Goal: Transaction & Acquisition: Download file/media

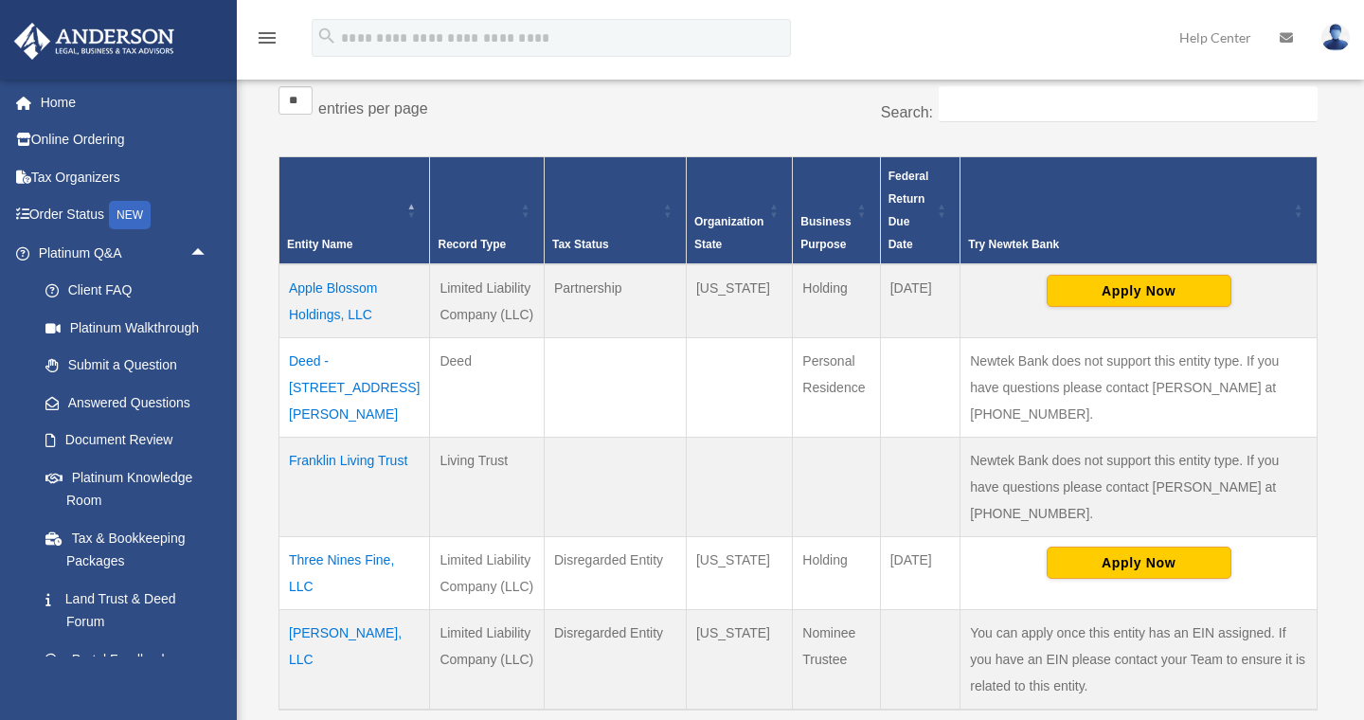
scroll to position [350, 0]
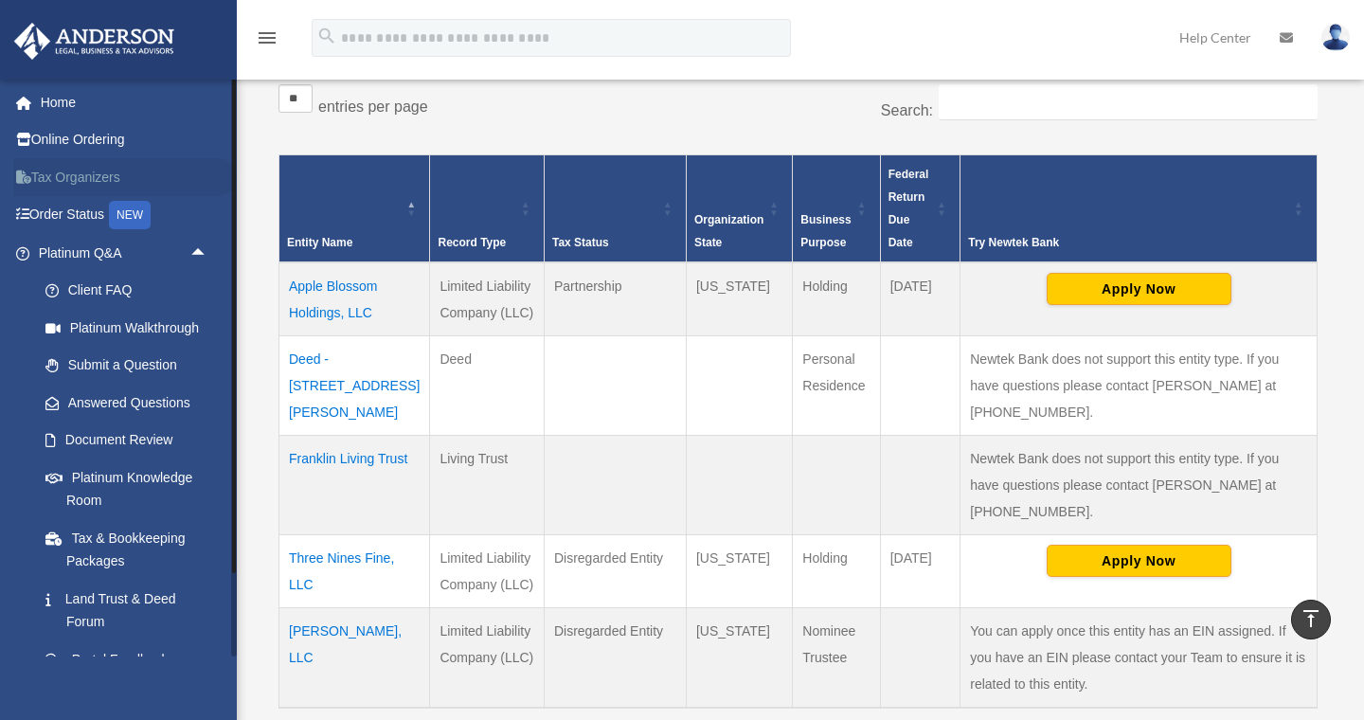
click at [55, 173] on link "Tax Organizers" at bounding box center [124, 177] width 223 height 38
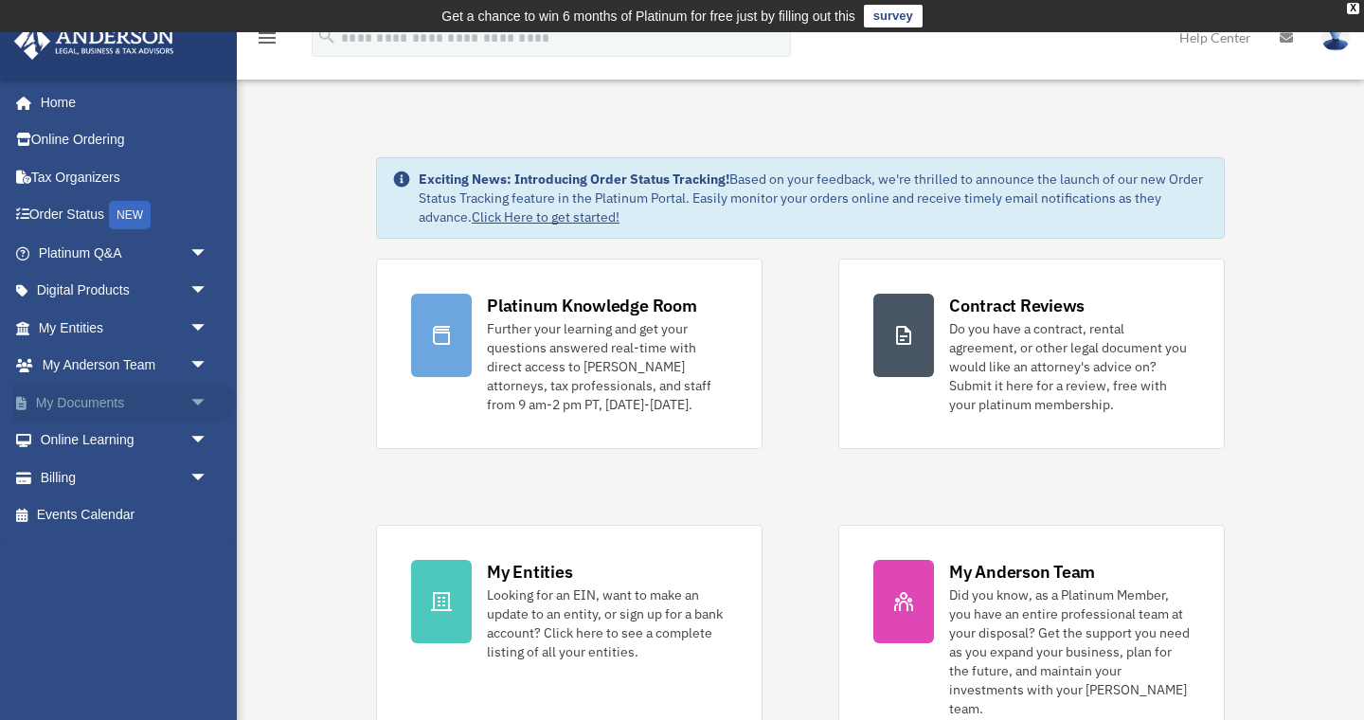
click at [83, 398] on link "My Documents arrow_drop_down" at bounding box center [124, 402] width 223 height 38
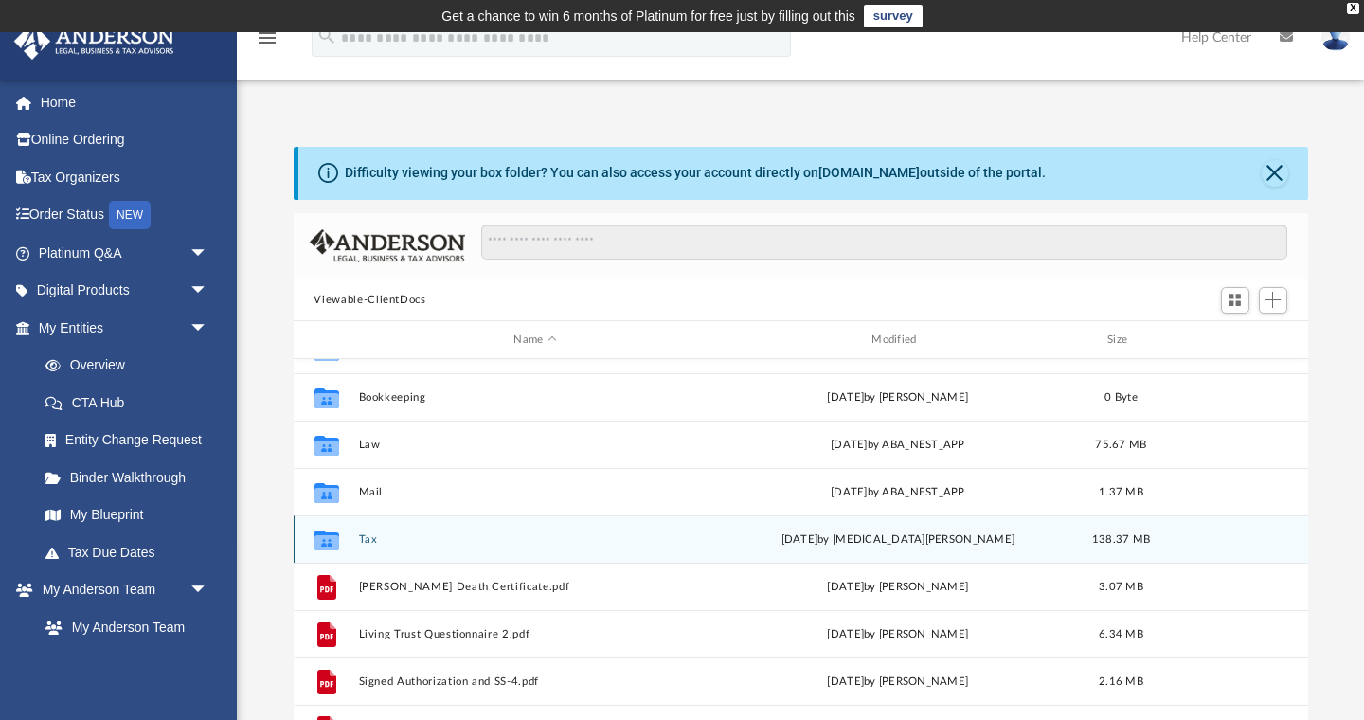
scroll to position [128, 0]
click at [377, 541] on button "Tax" at bounding box center [535, 539] width 354 height 12
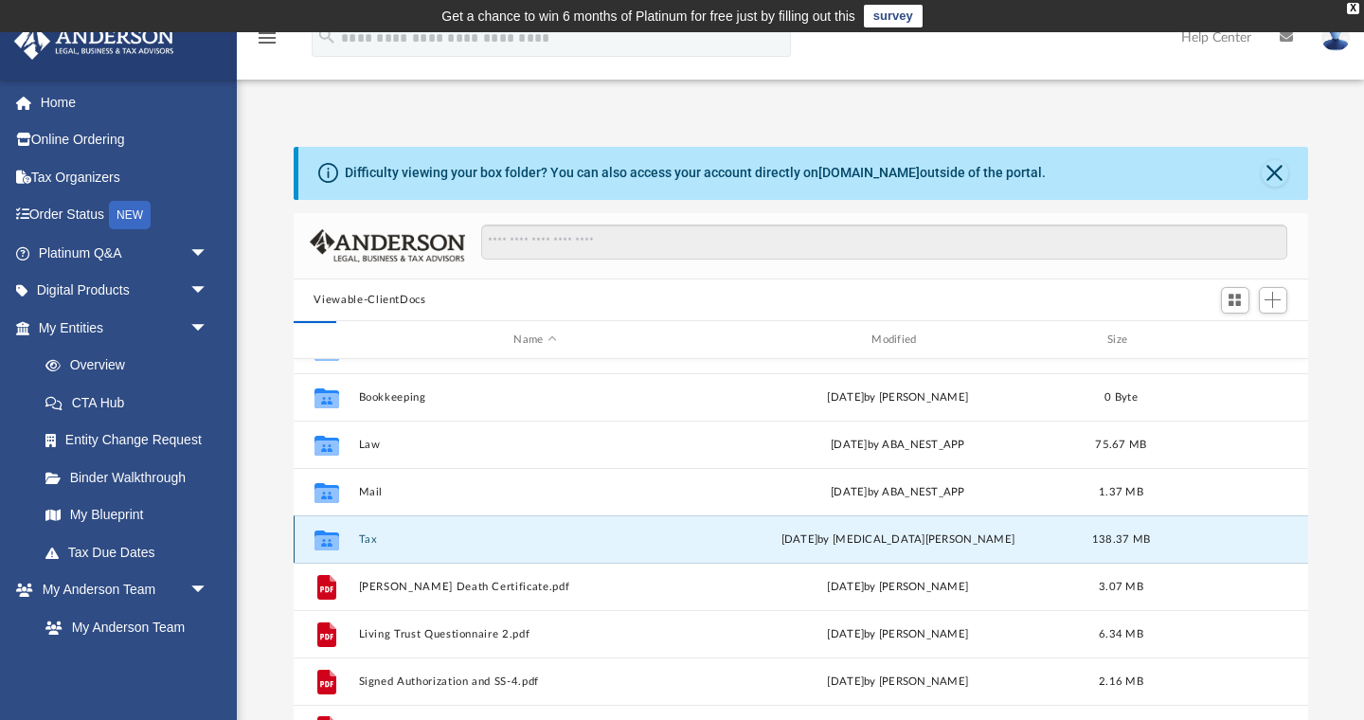
scroll to position [0, 0]
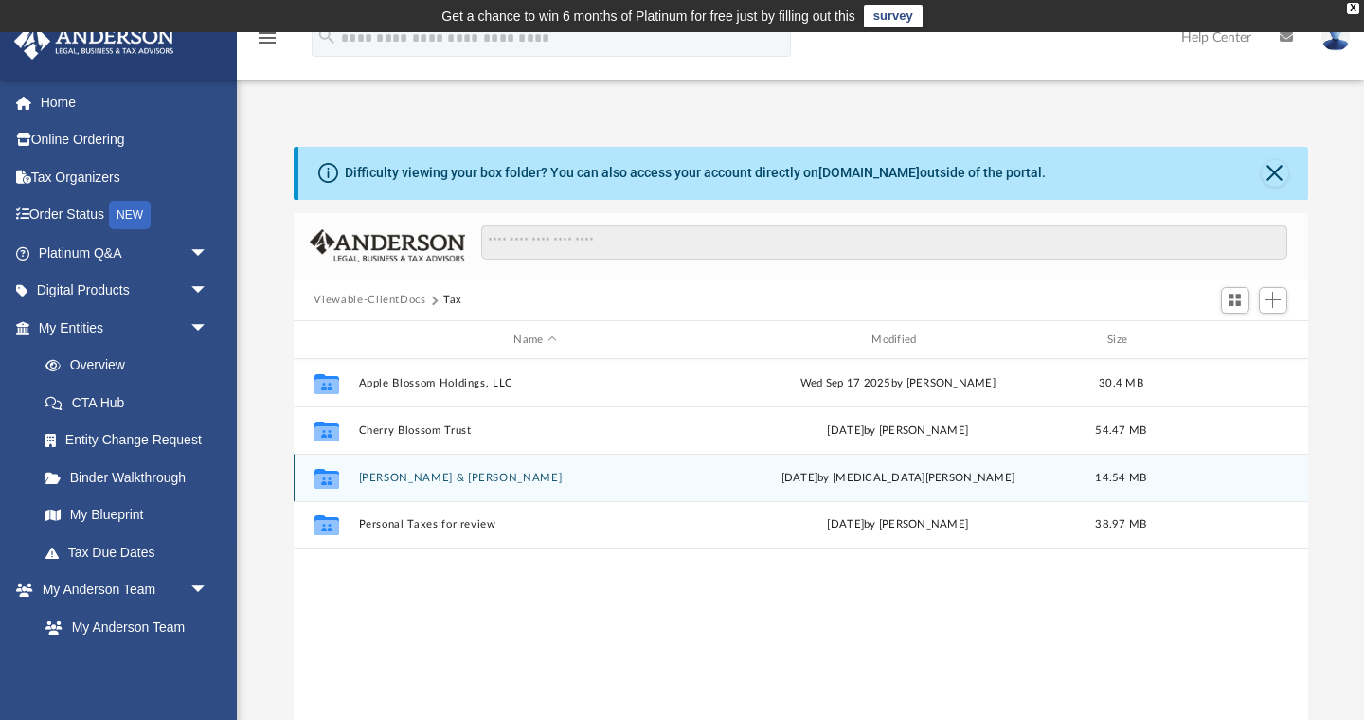
click at [369, 476] on button "[PERSON_NAME] & [PERSON_NAME]" at bounding box center [535, 478] width 354 height 12
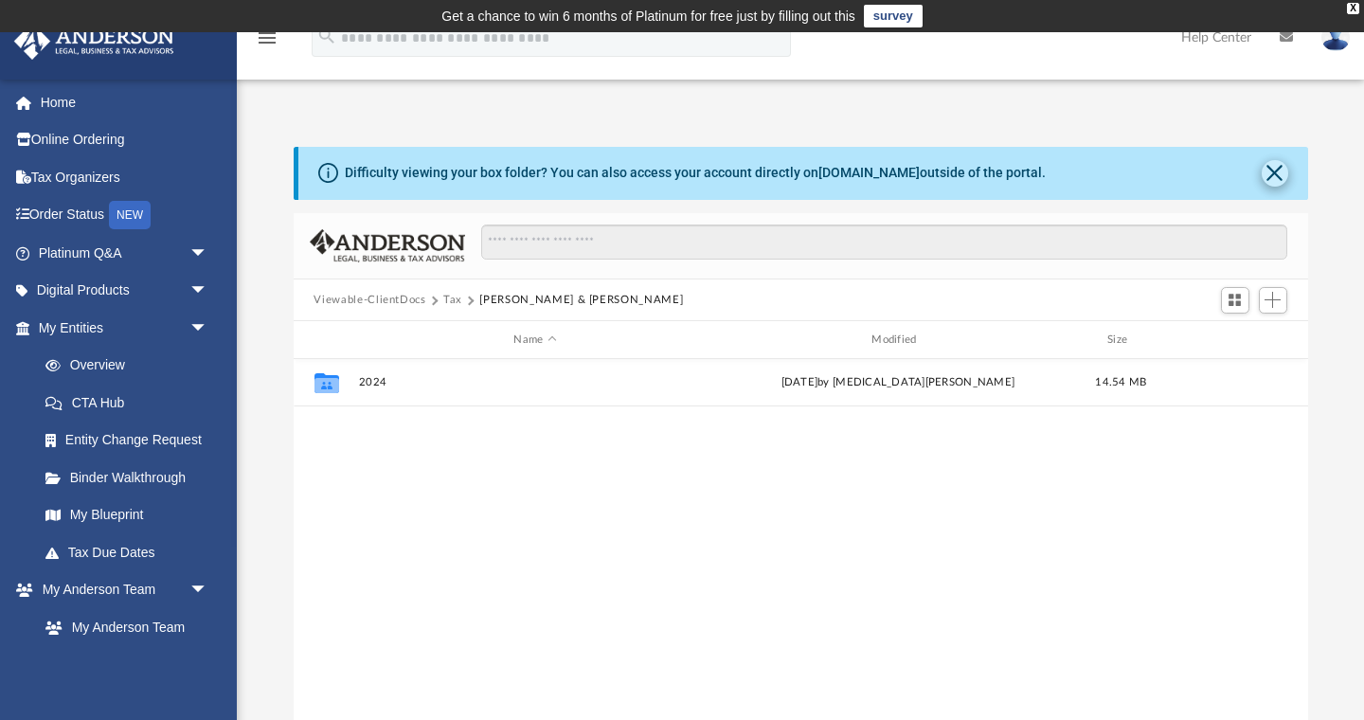
click at [1276, 172] on button "Close" at bounding box center [1274, 173] width 27 height 27
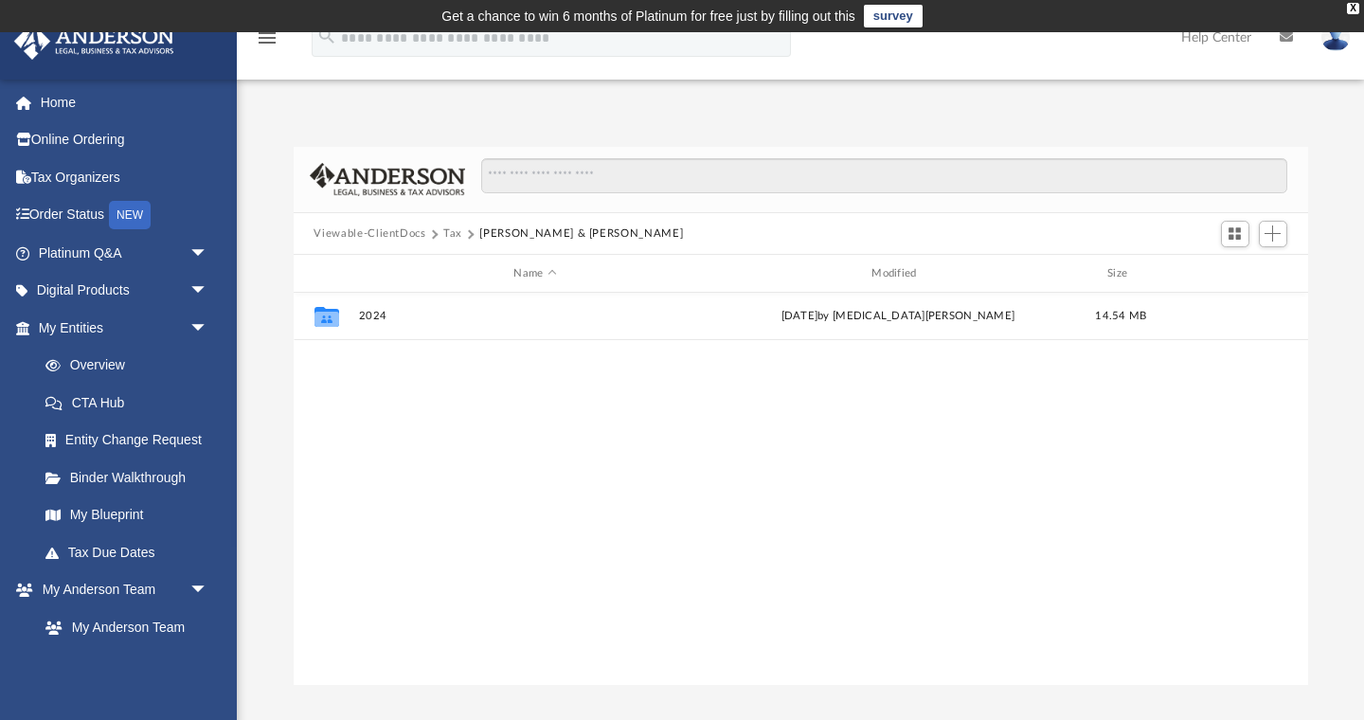
click at [448, 236] on button "Tax" at bounding box center [452, 233] width 19 height 17
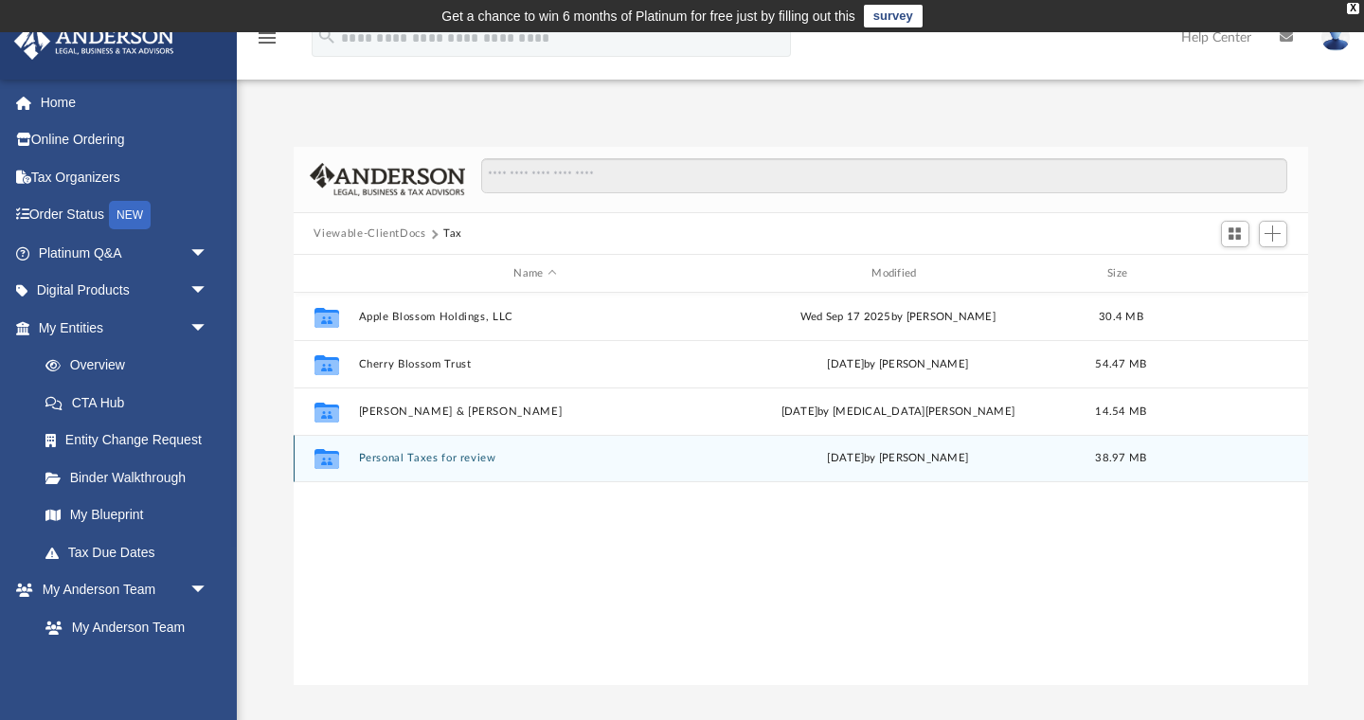
click at [444, 459] on button "Personal Taxes for review" at bounding box center [535, 459] width 354 height 12
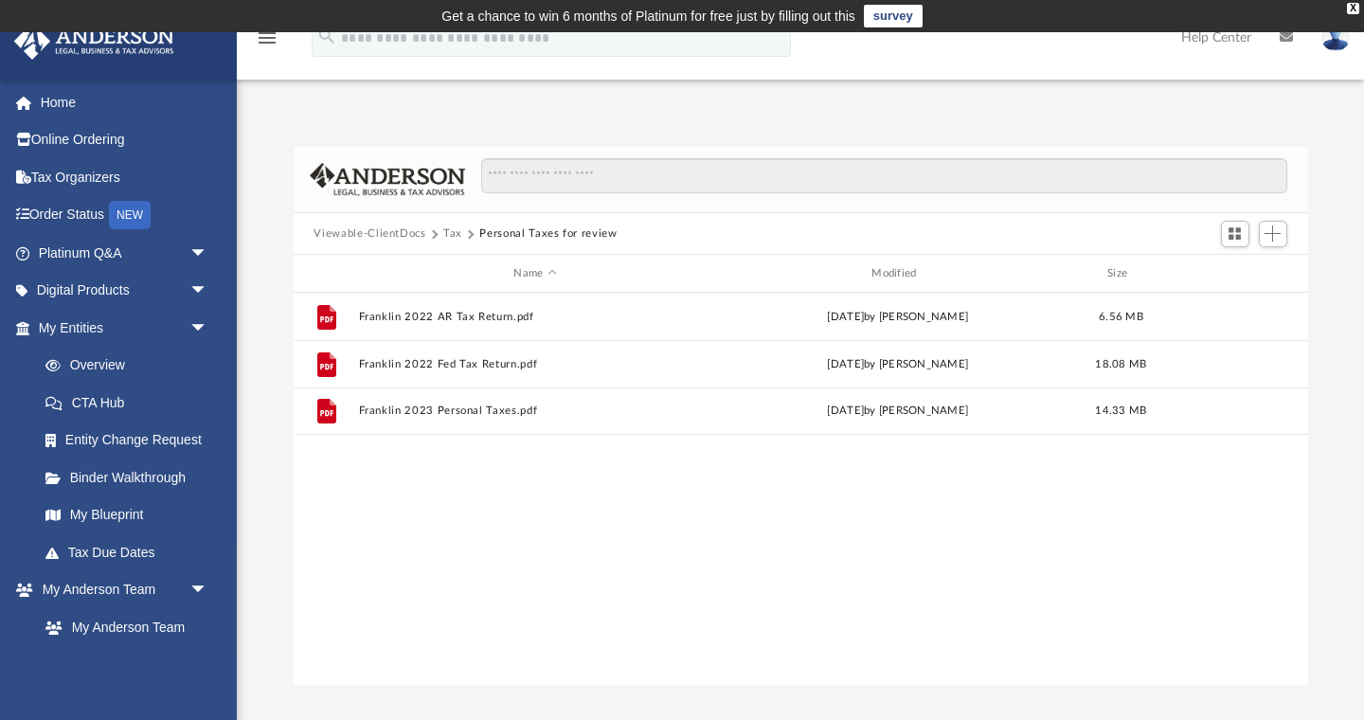
click at [443, 232] on button "Tax" at bounding box center [452, 233] width 19 height 17
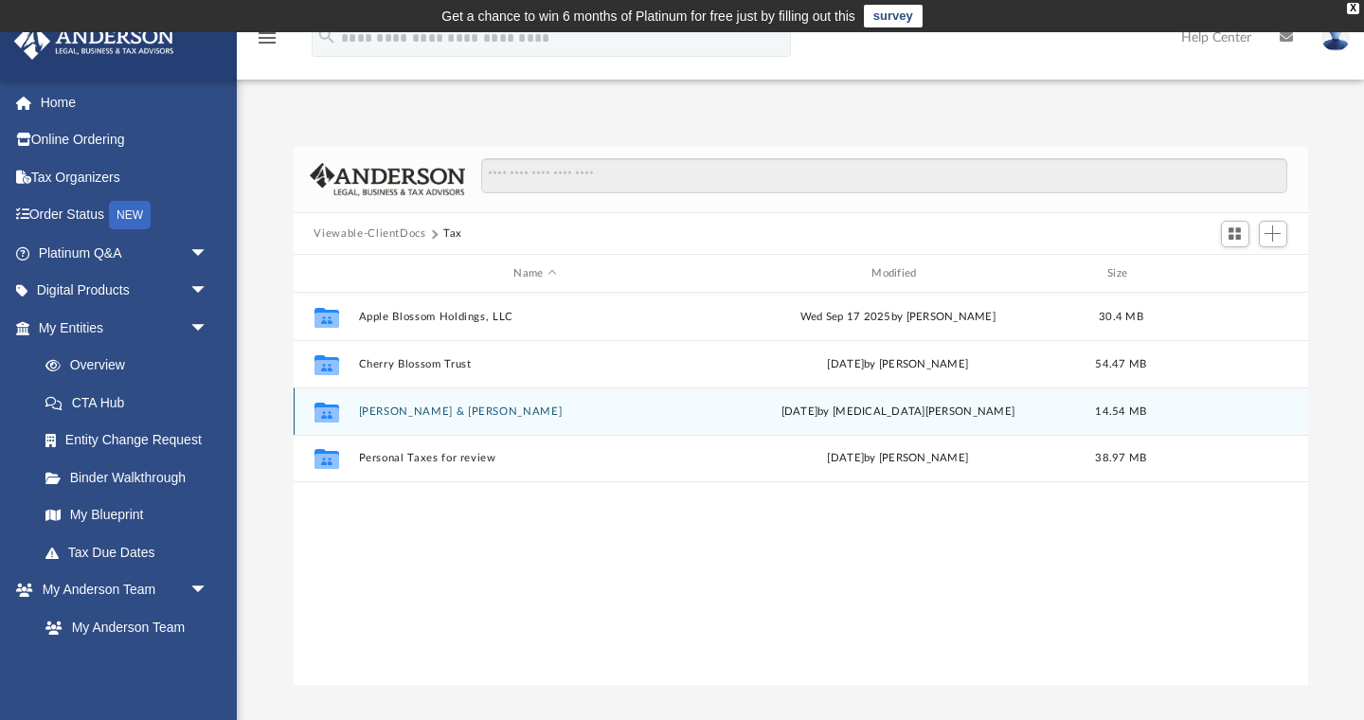
click at [417, 413] on button "[PERSON_NAME] & [PERSON_NAME]" at bounding box center [535, 411] width 354 height 12
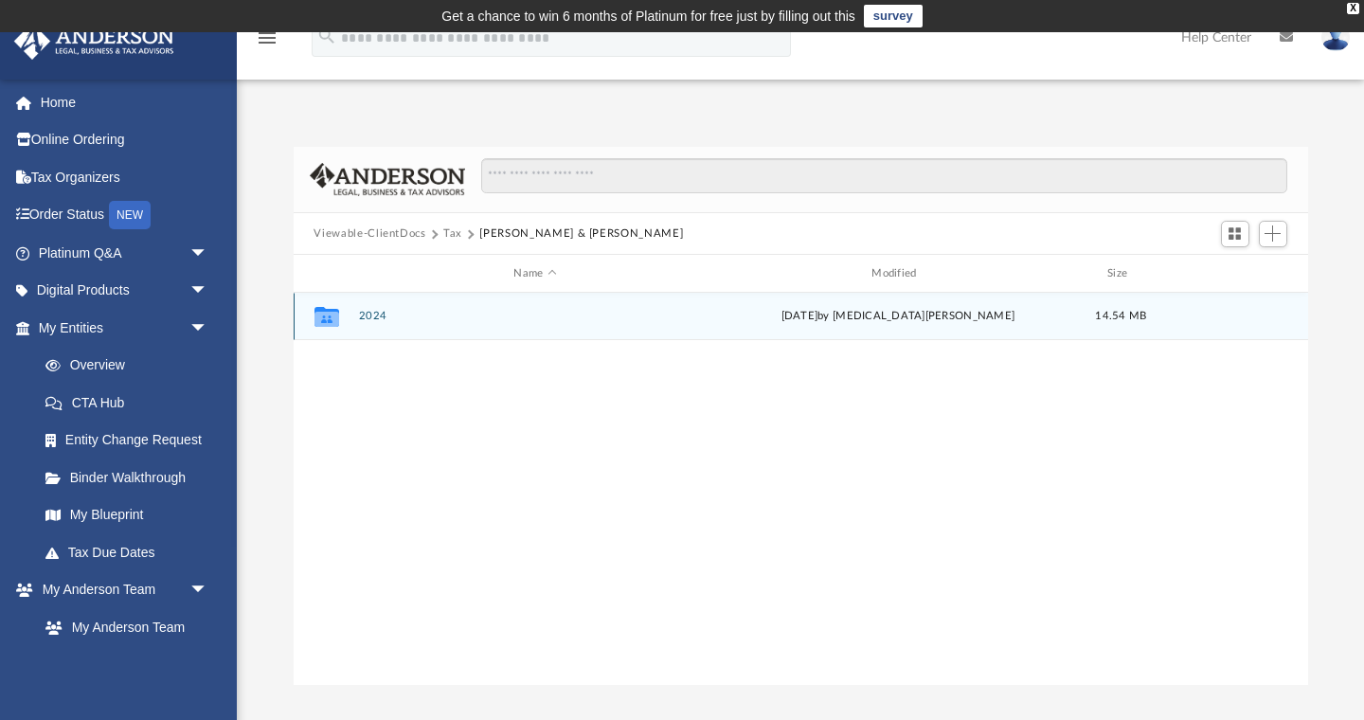
click at [375, 316] on button "2024" at bounding box center [535, 317] width 354 height 12
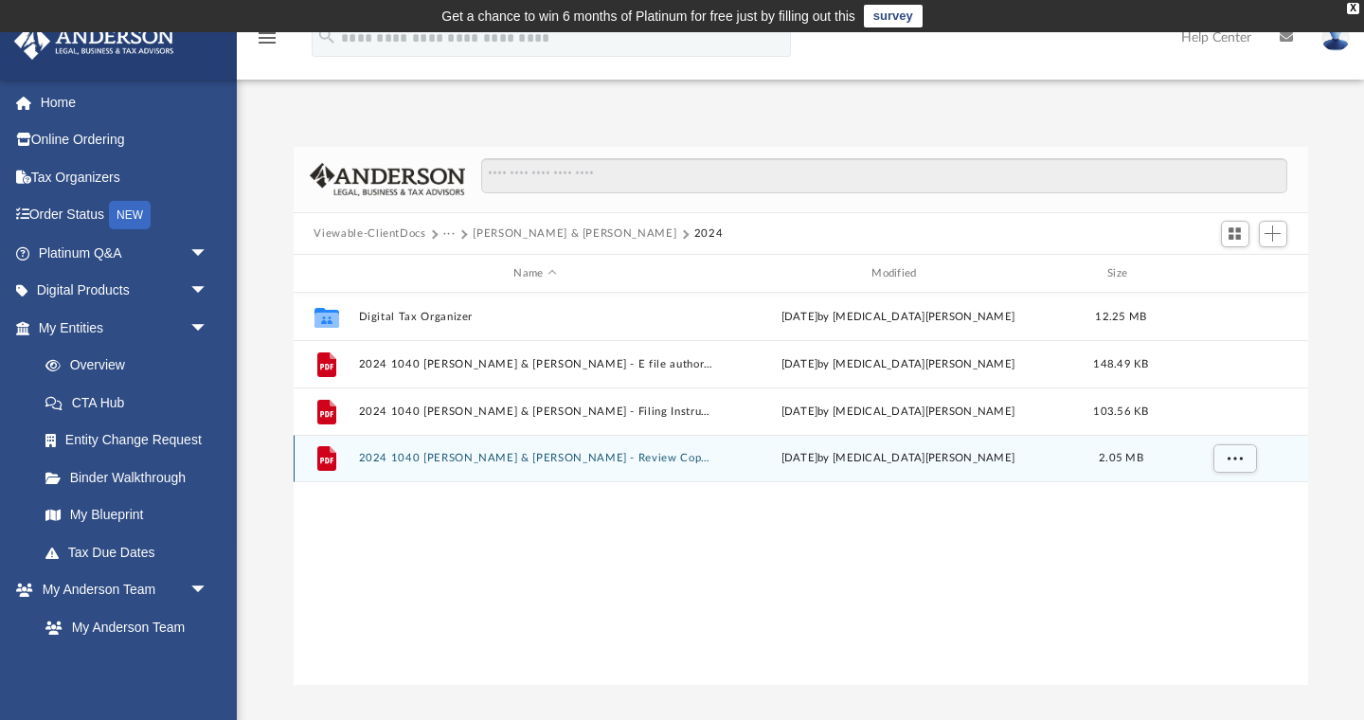
click at [523, 460] on button "2024 1040 [PERSON_NAME] & [PERSON_NAME] - Review Copy.pdf" at bounding box center [535, 459] width 354 height 12
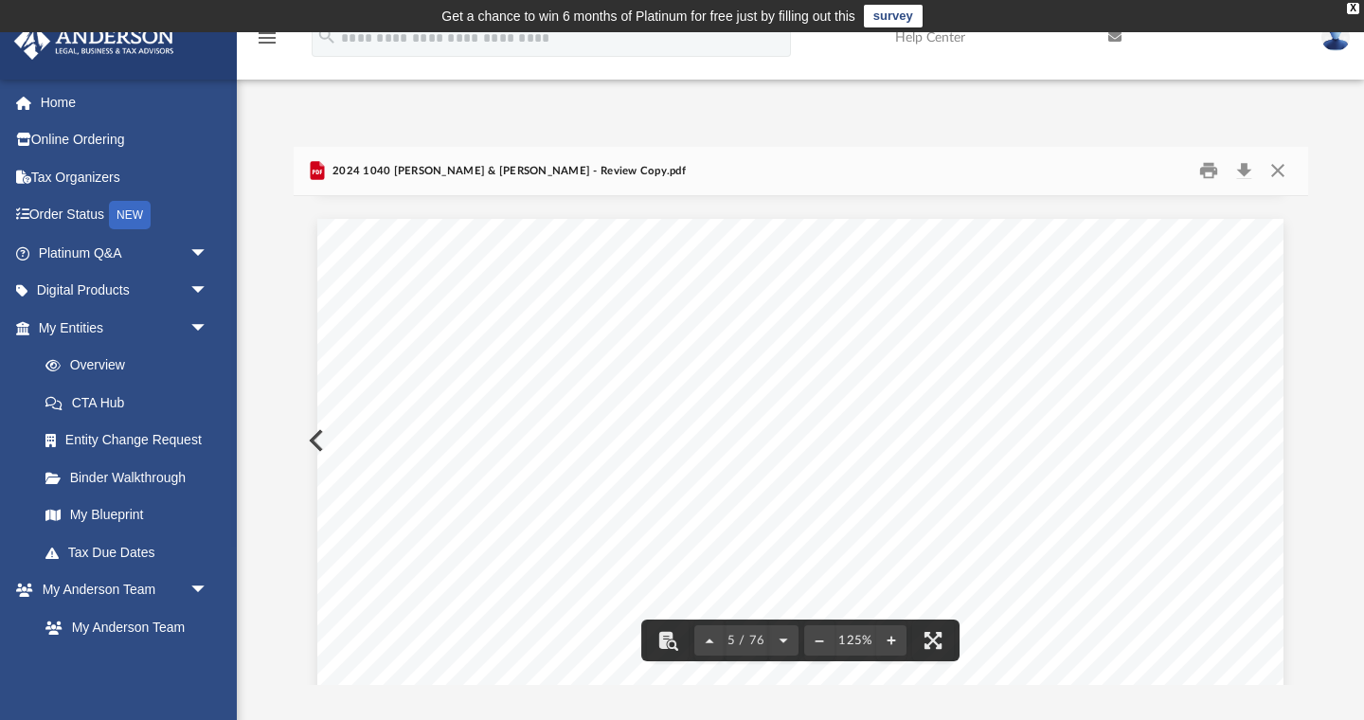
scroll to position [5106, 0]
click at [1278, 170] on button "Close" at bounding box center [1277, 170] width 34 height 29
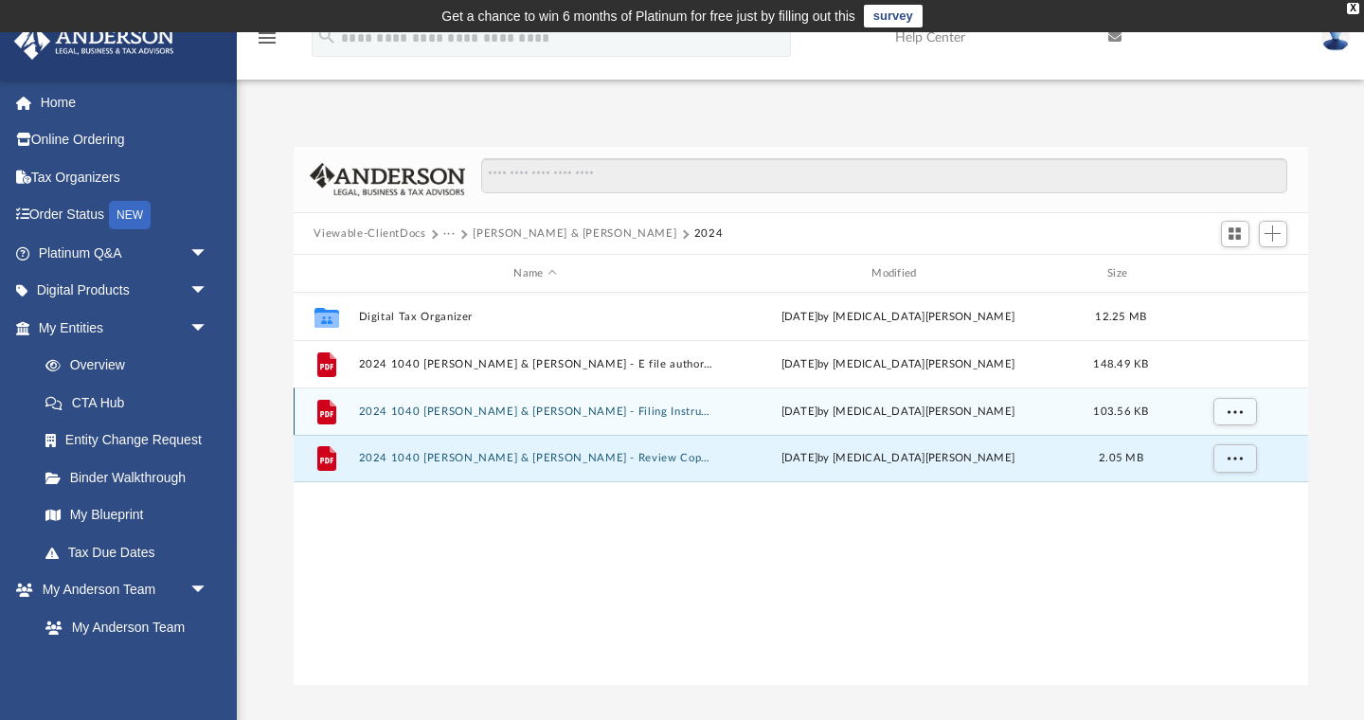
click at [514, 407] on button "2024 1040 [PERSON_NAME] & [PERSON_NAME] - Filing Instructions.pdf" at bounding box center [535, 411] width 354 height 12
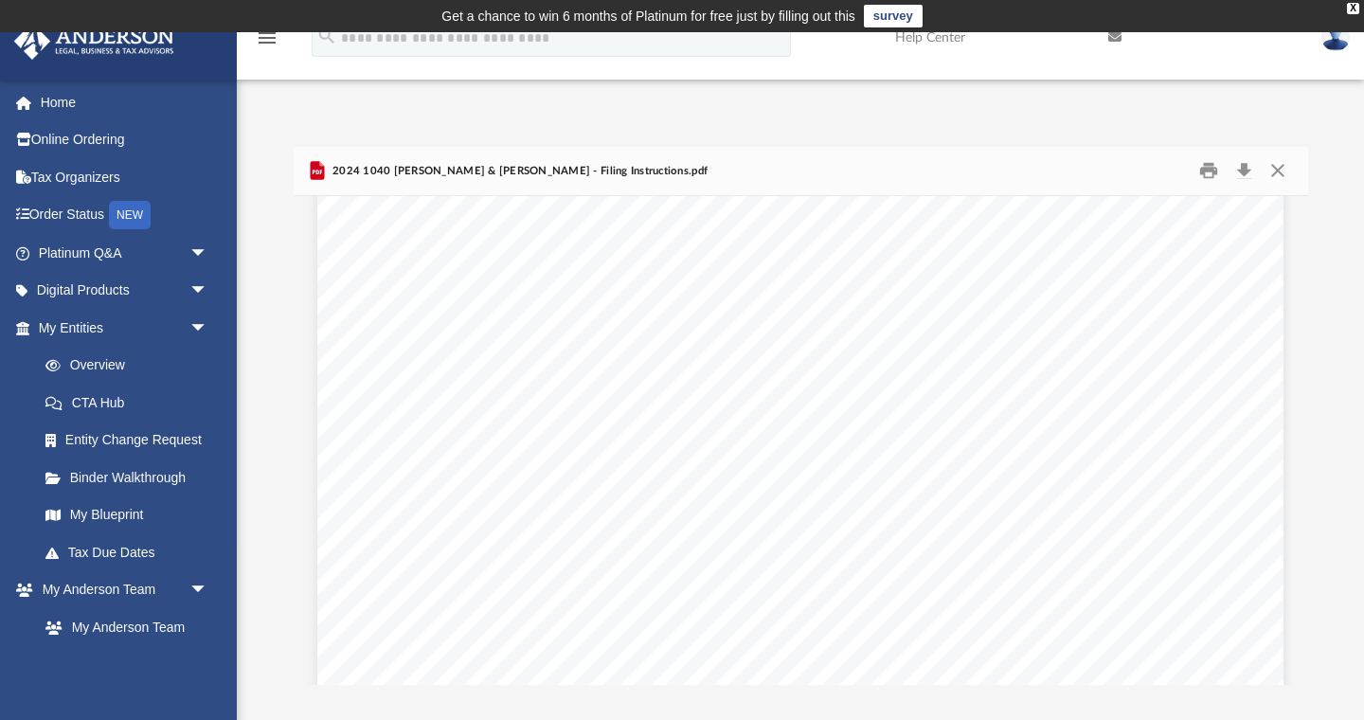
scroll to position [407, 0]
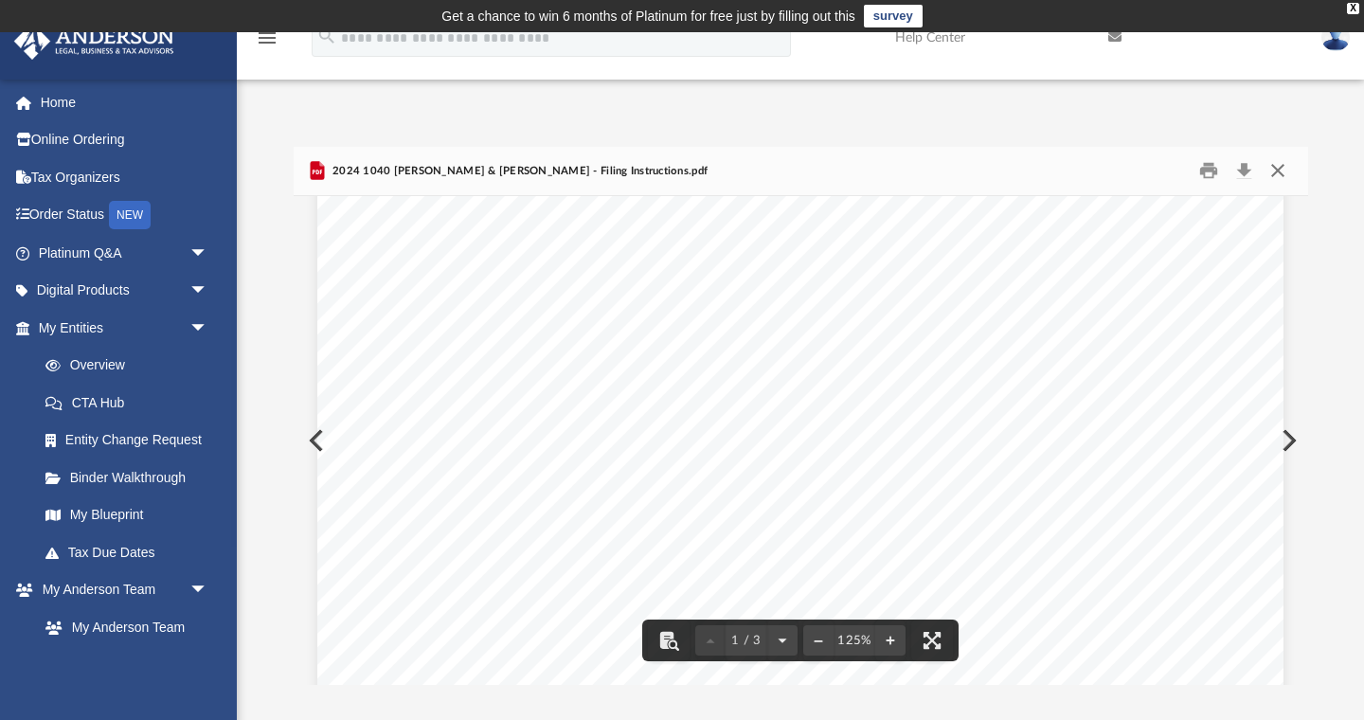
click at [1282, 169] on button "Close" at bounding box center [1277, 170] width 34 height 29
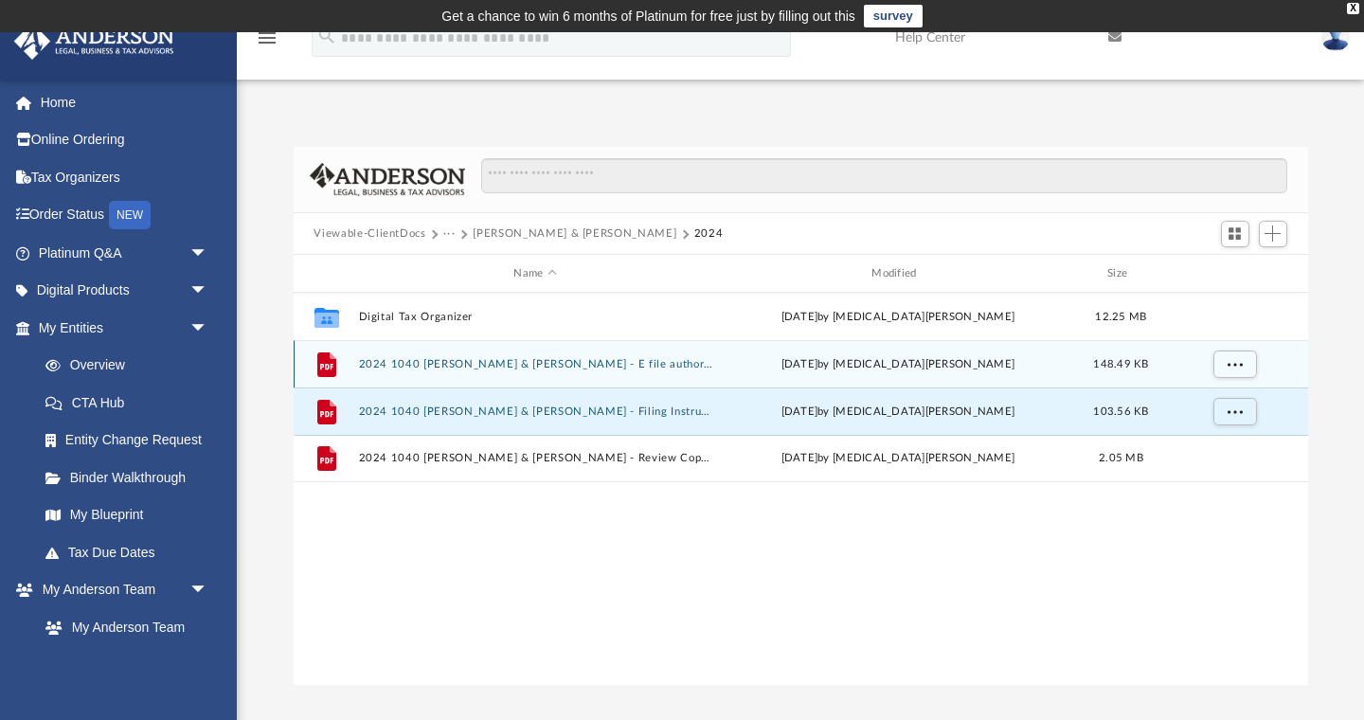
click at [609, 365] on button "2024 1040 [PERSON_NAME] & [PERSON_NAME] - E file authorization - Please sign.pdf" at bounding box center [535, 364] width 354 height 12
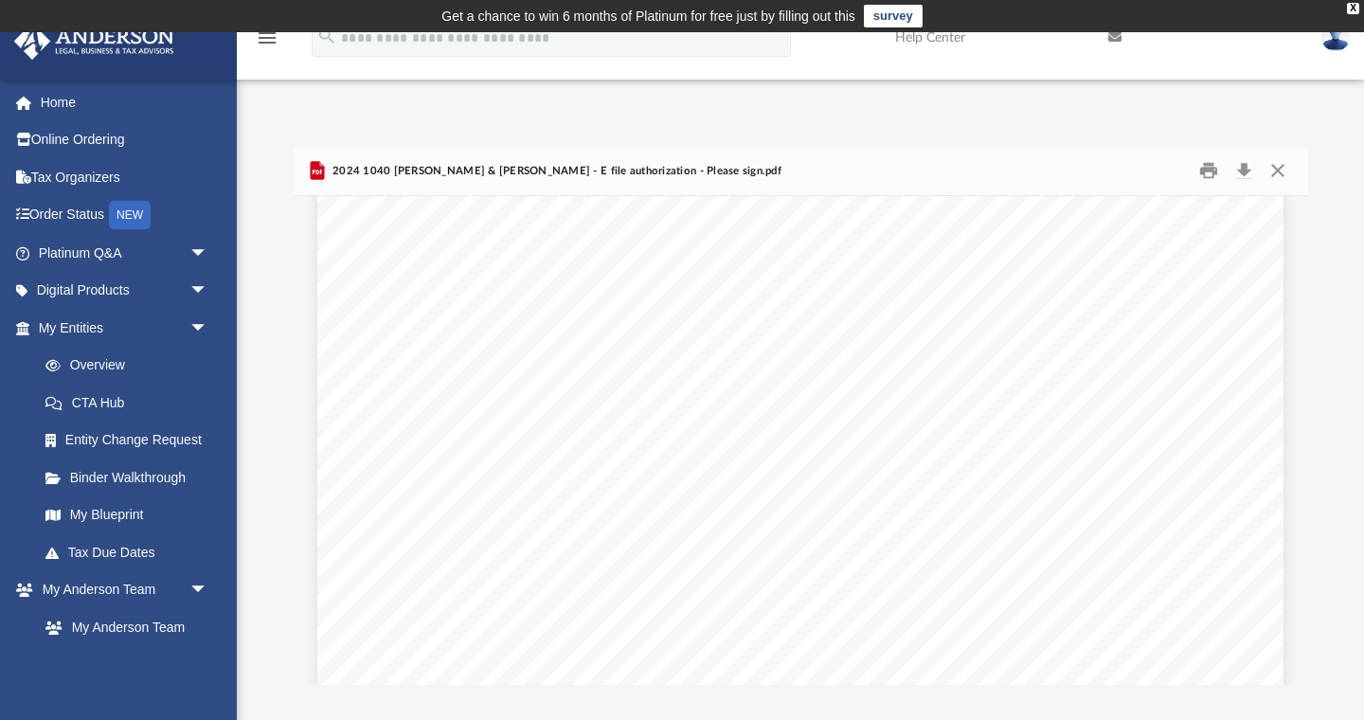
scroll to position [457, 0]
